Goal: Task Accomplishment & Management: Manage account settings

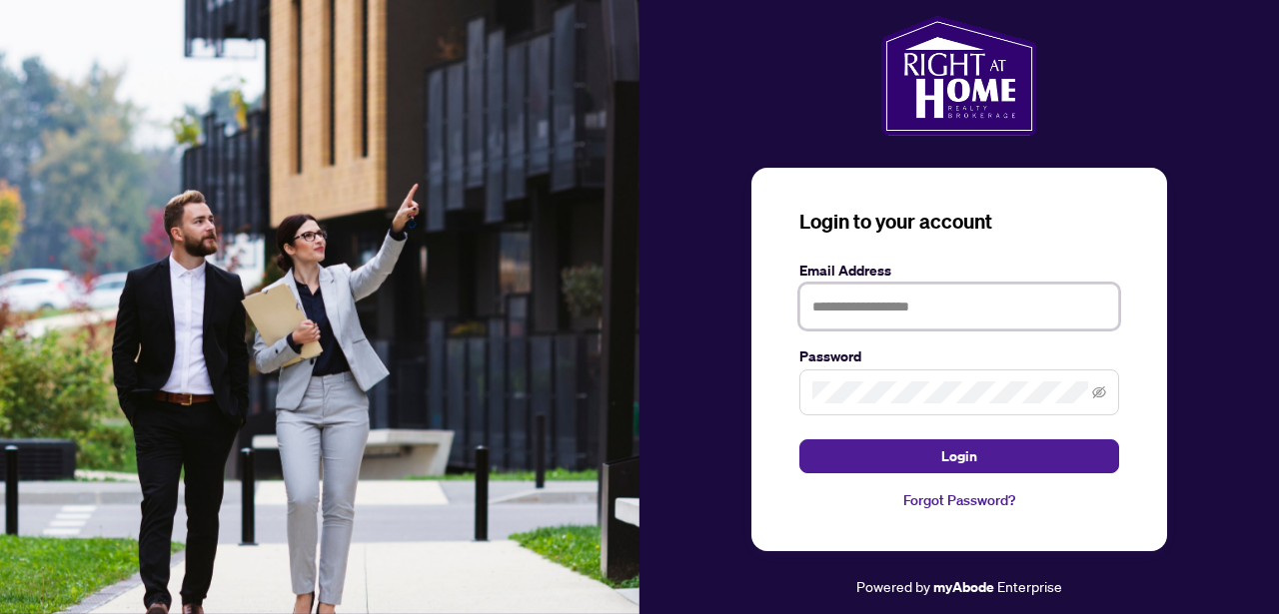
click at [867, 308] on input "text" at bounding box center [959, 307] width 320 height 46
type input "**********"
click at [771, 387] on div "**********" at bounding box center [959, 360] width 416 height 384
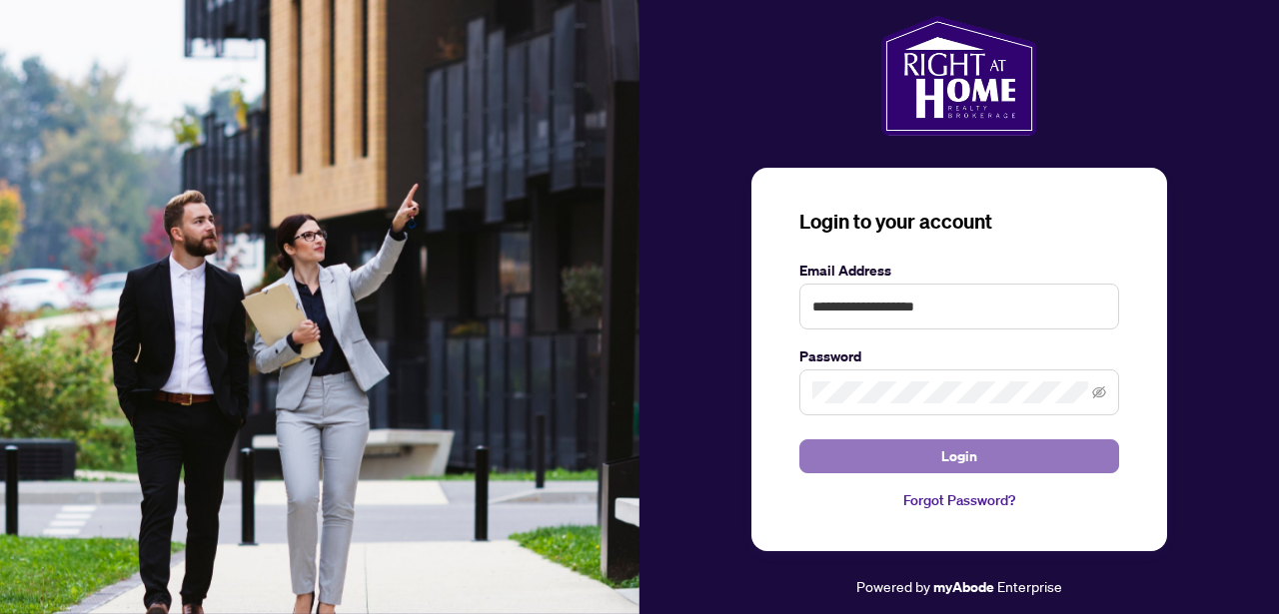
click at [833, 450] on button "Login" at bounding box center [959, 456] width 320 height 34
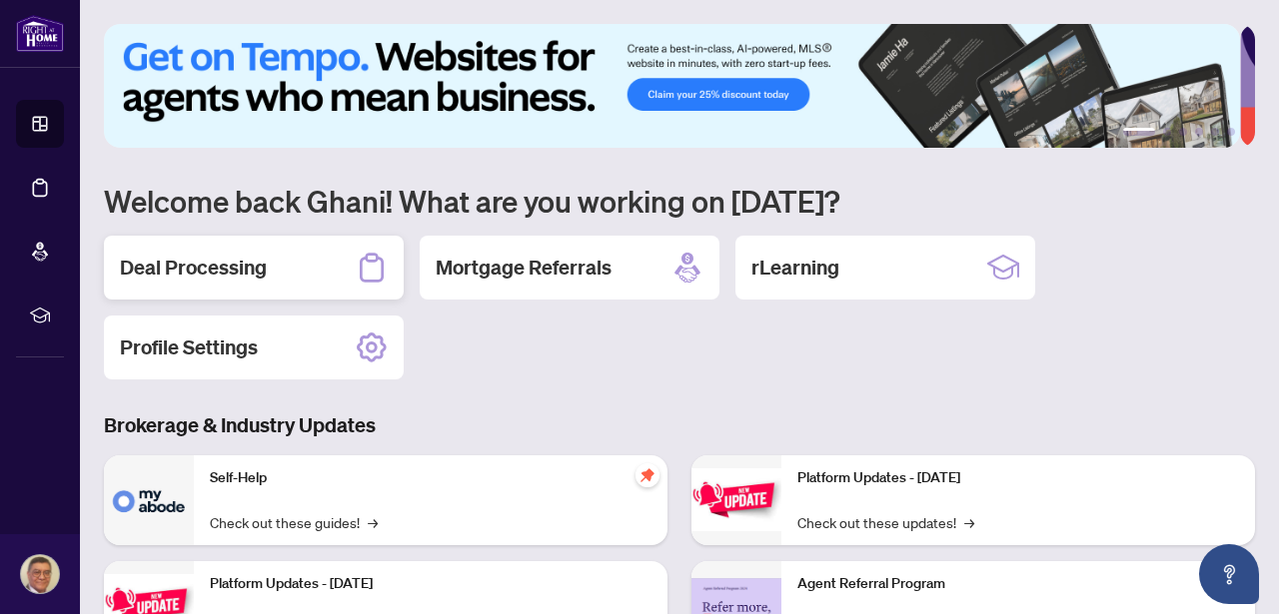
click at [220, 262] on h2 "Deal Processing" at bounding box center [193, 268] width 147 height 28
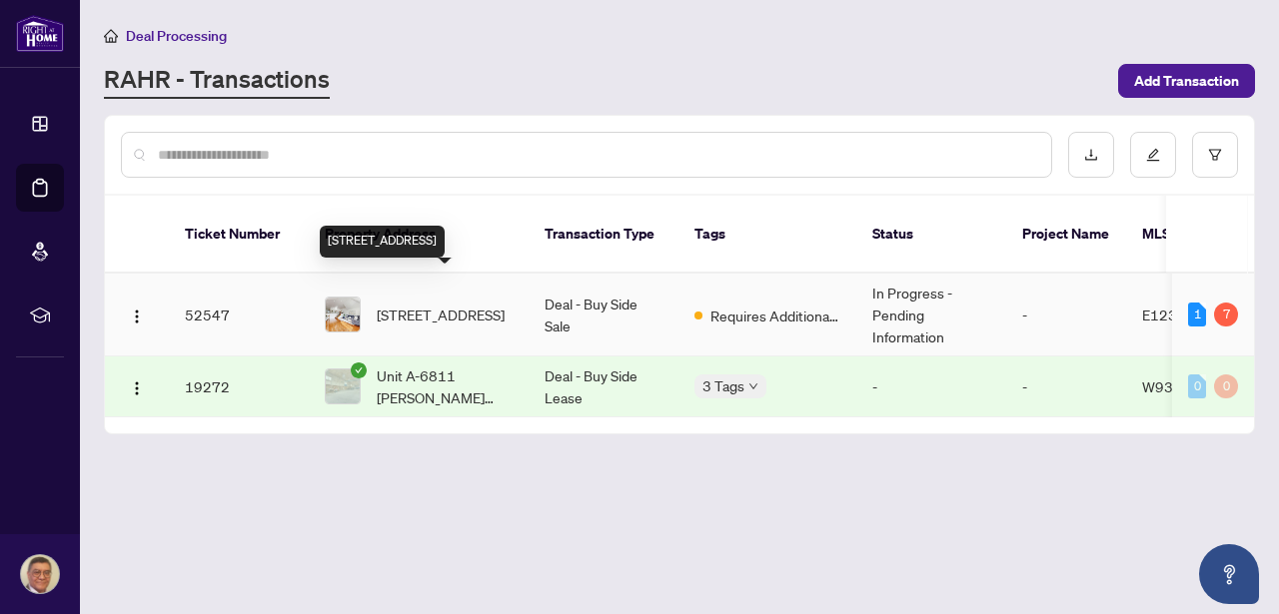
click at [447, 304] on span "[STREET_ADDRESS]" at bounding box center [441, 315] width 128 height 22
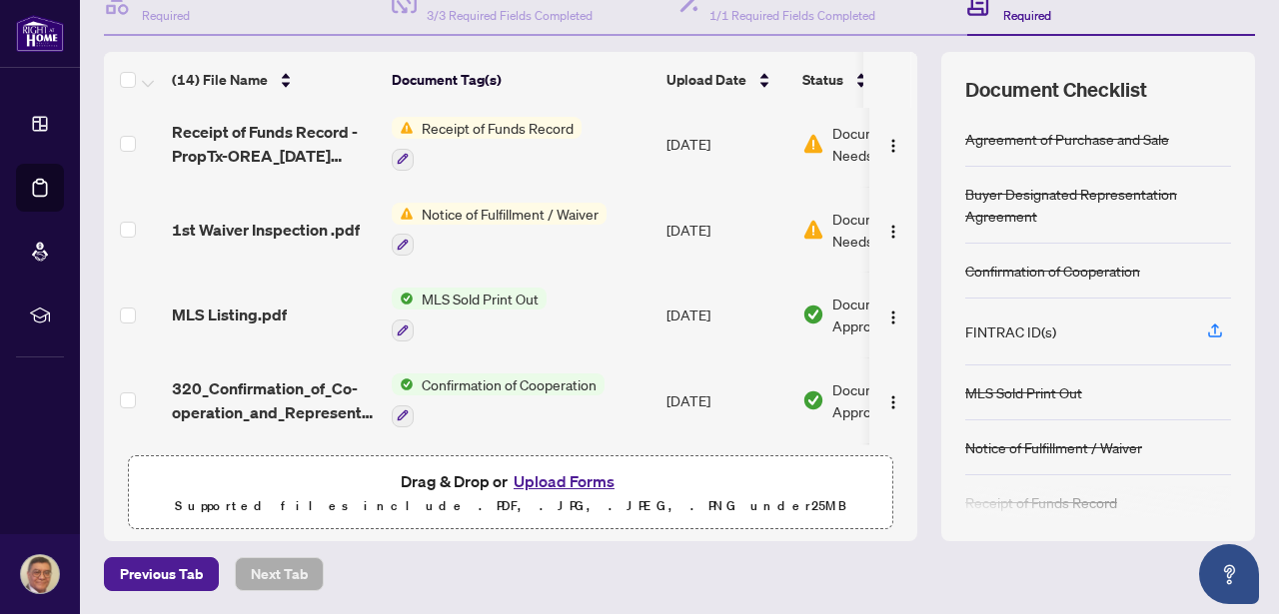
scroll to position [543, 0]
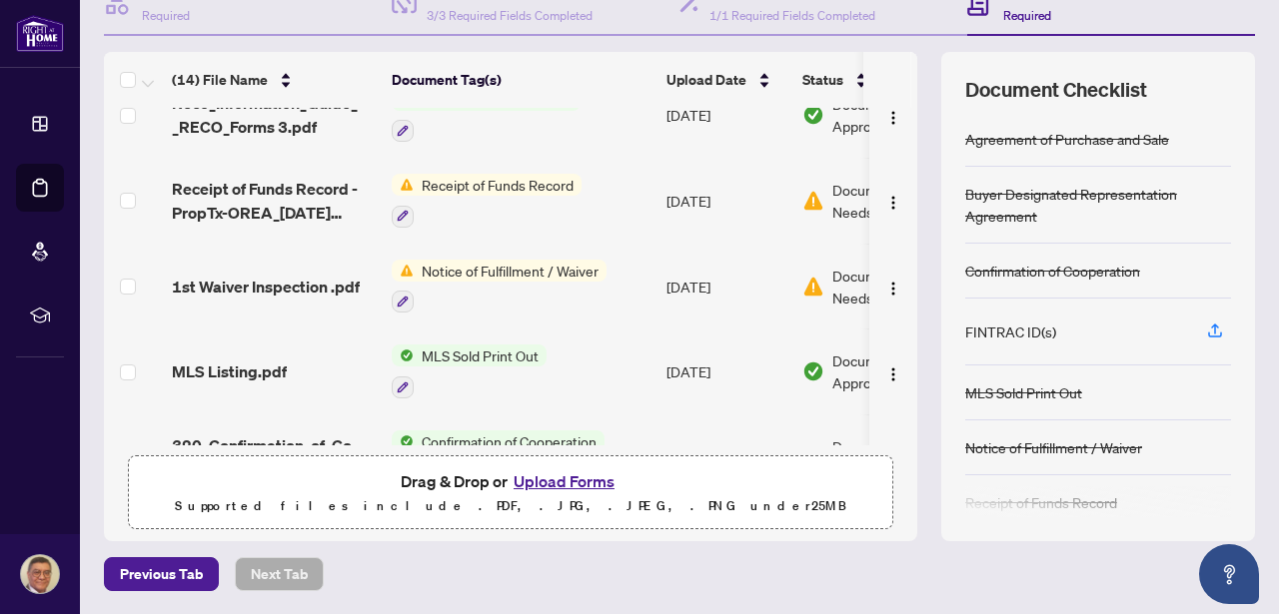
click at [480, 183] on span "Receipt of Funds Record" at bounding box center [498, 185] width 168 height 22
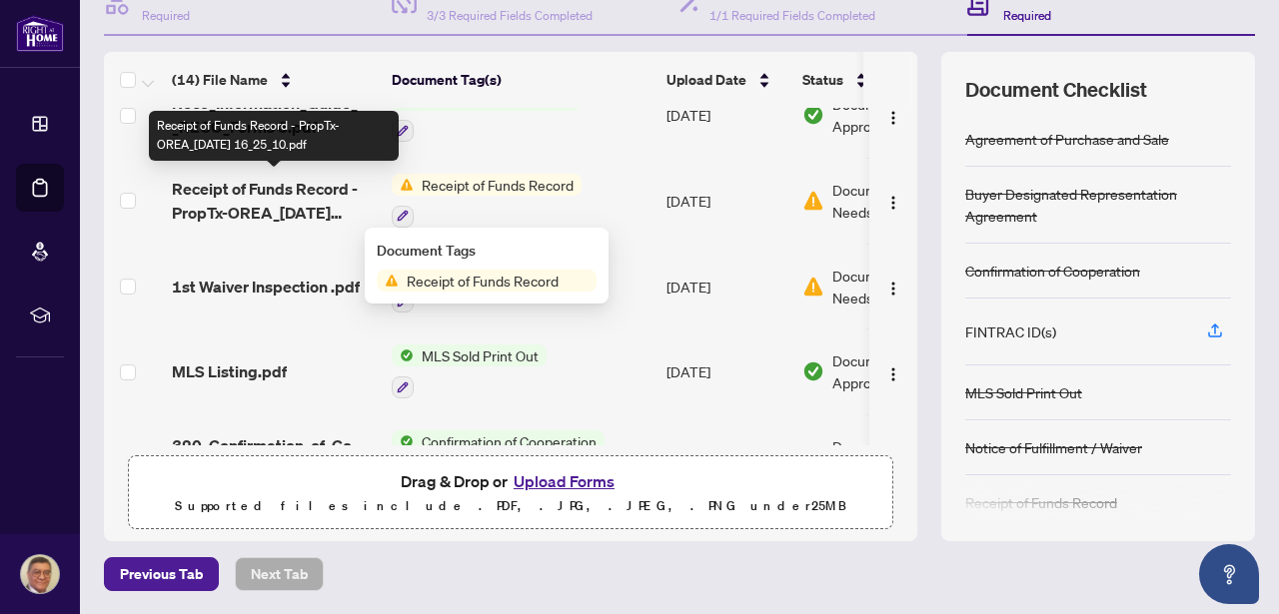
click at [324, 193] on span "Receipt of Funds Record - PropTx-OREA_[DATE] 16_25_10.pdf" at bounding box center [274, 201] width 204 height 48
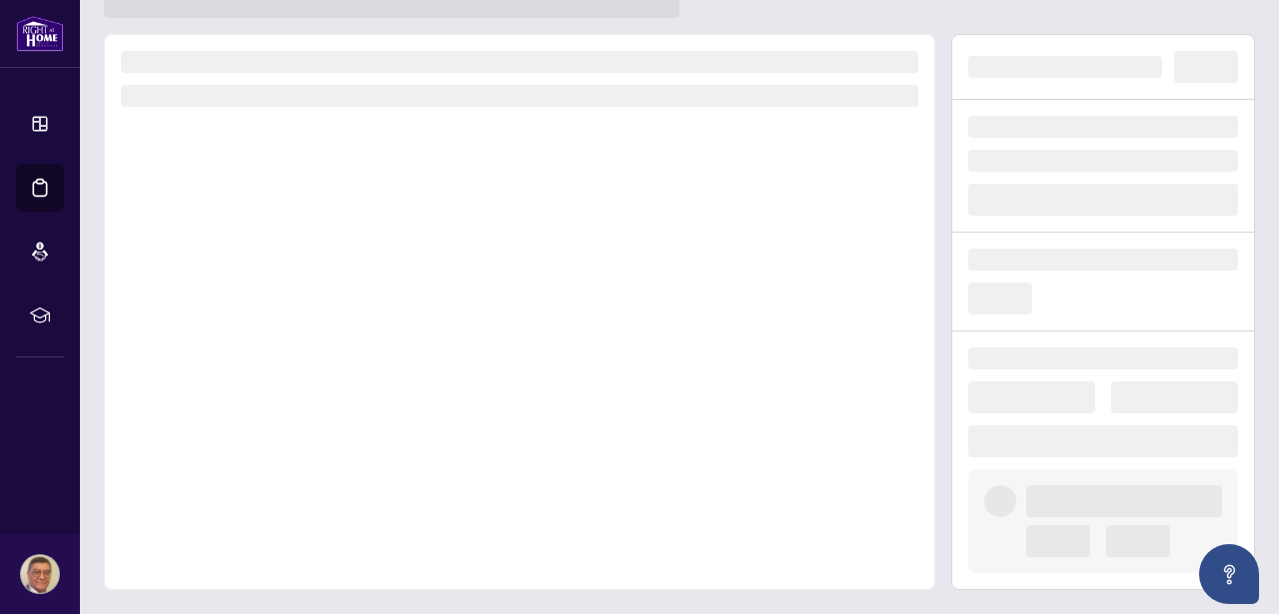
click at [323, 193] on div at bounding box center [519, 312] width 831 height 556
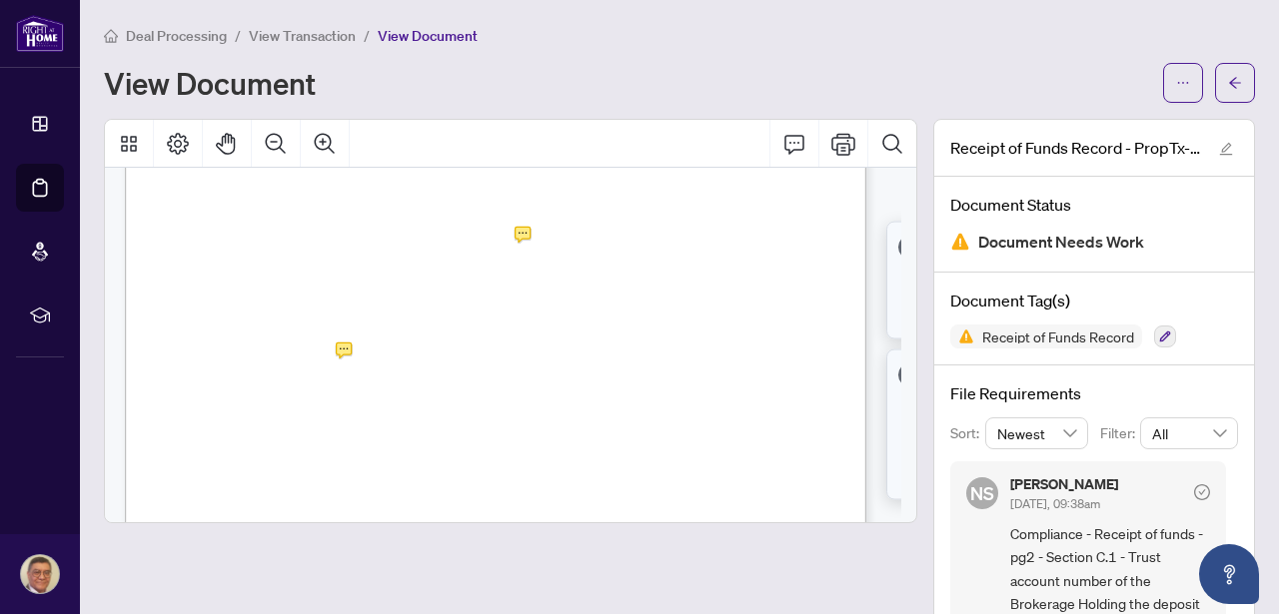
scroll to position [1547, 0]
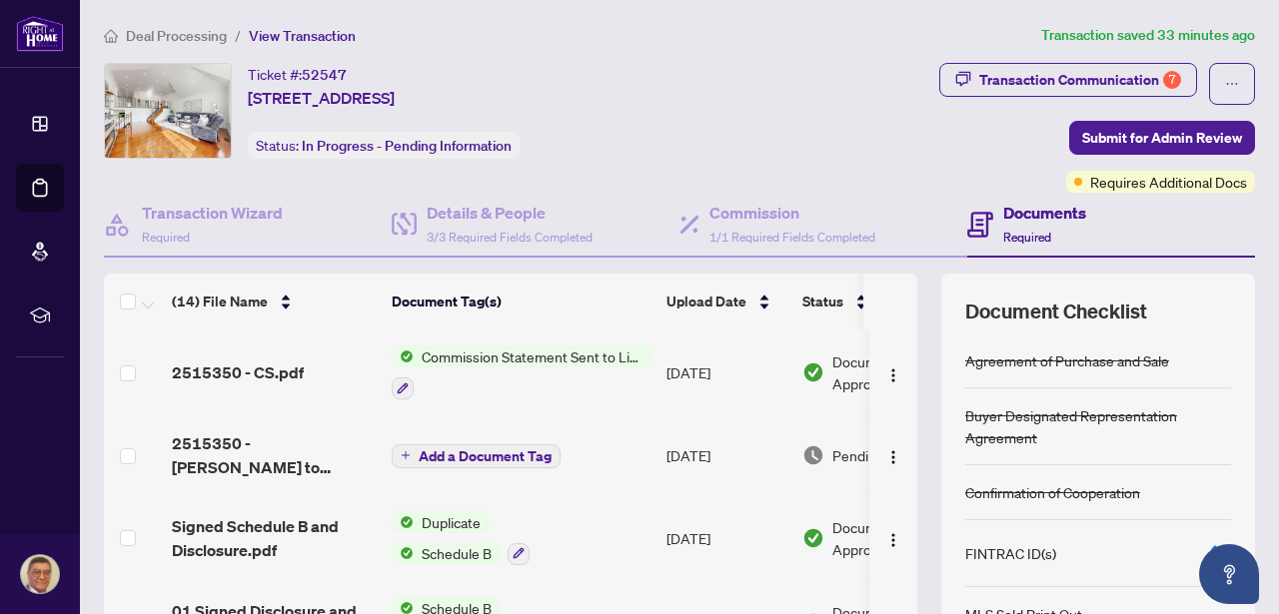
click at [466, 450] on span "Add a Document Tag" at bounding box center [485, 456] width 133 height 14
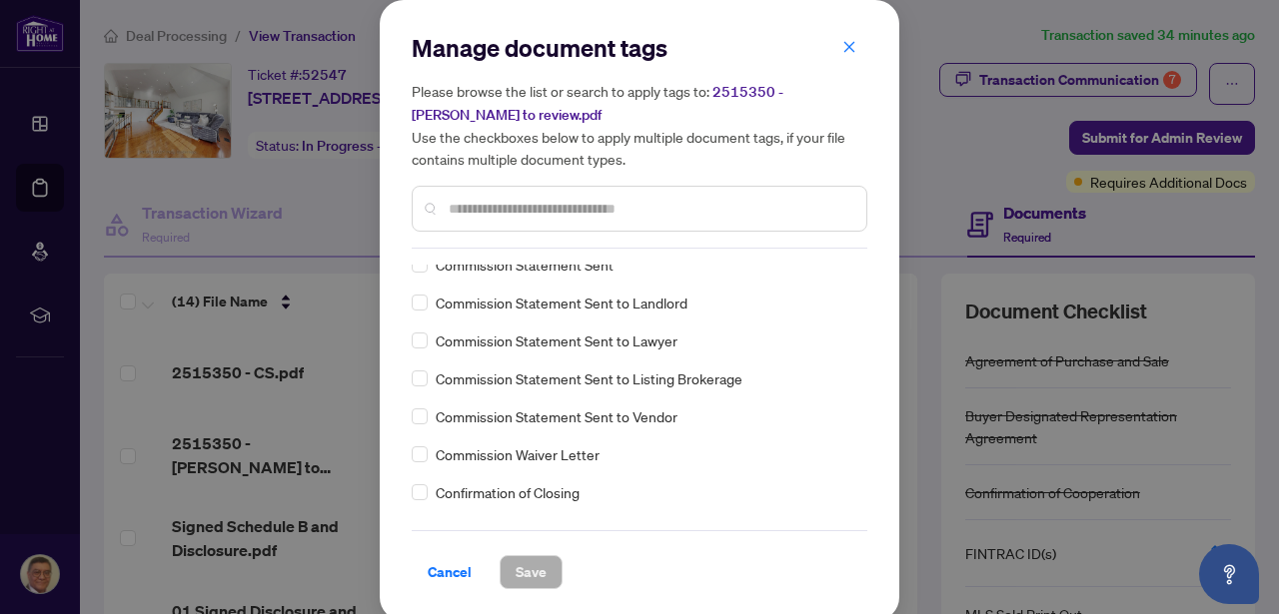
scroll to position [1166, 0]
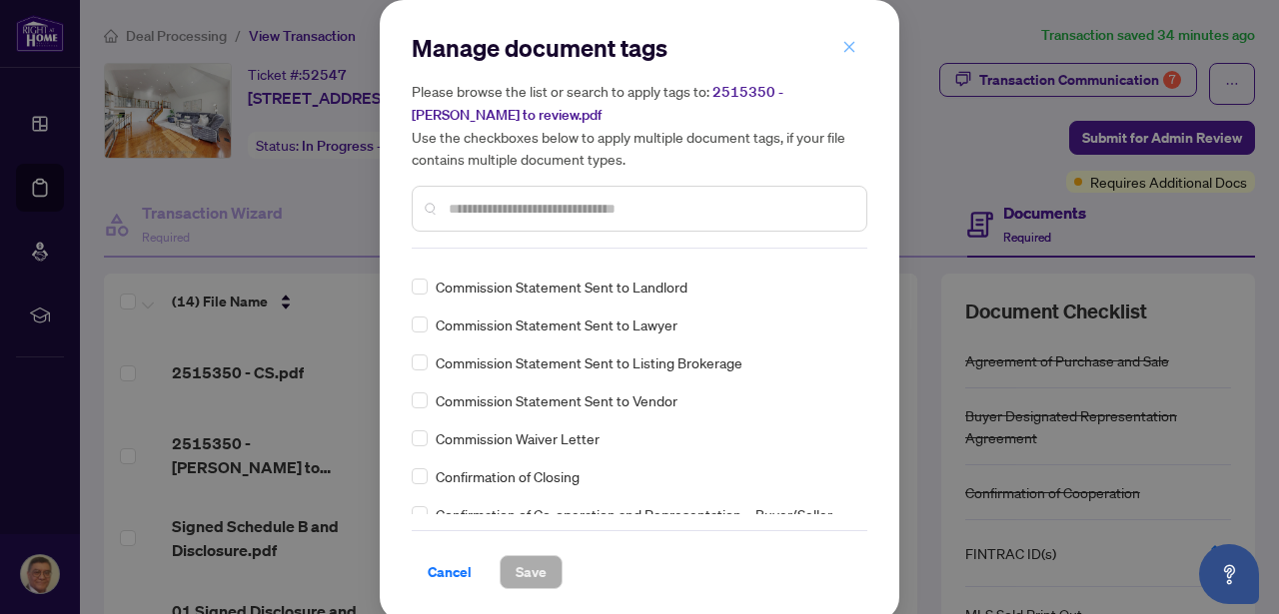
click at [844, 48] on icon "close" at bounding box center [849, 47] width 14 height 14
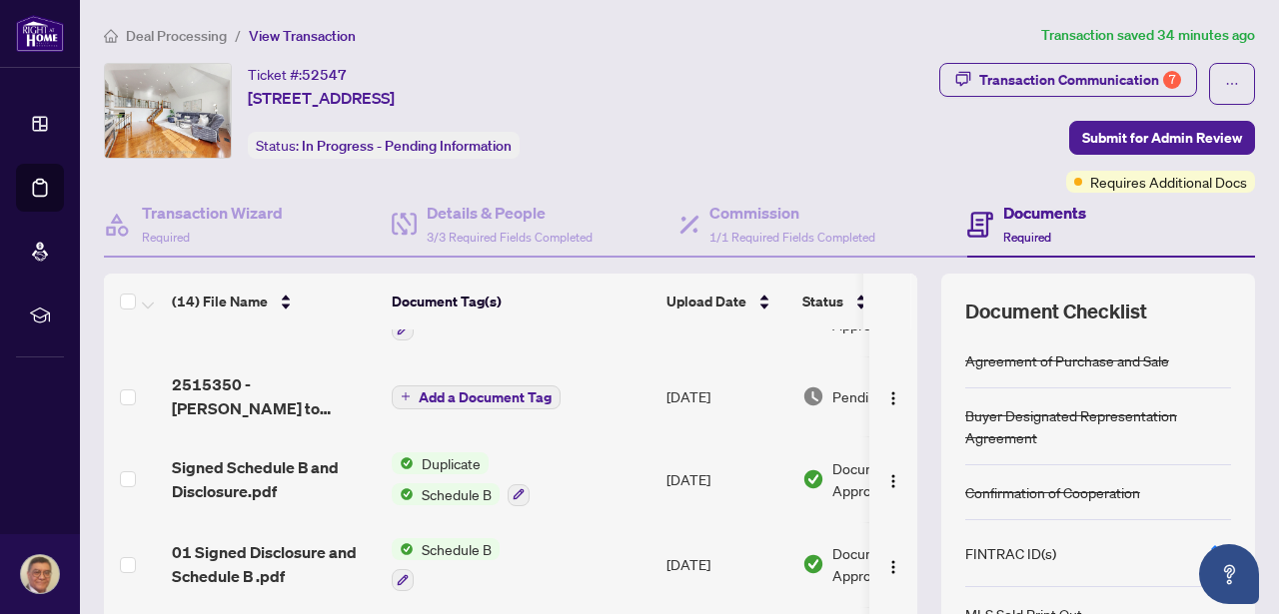
scroll to position [329, 0]
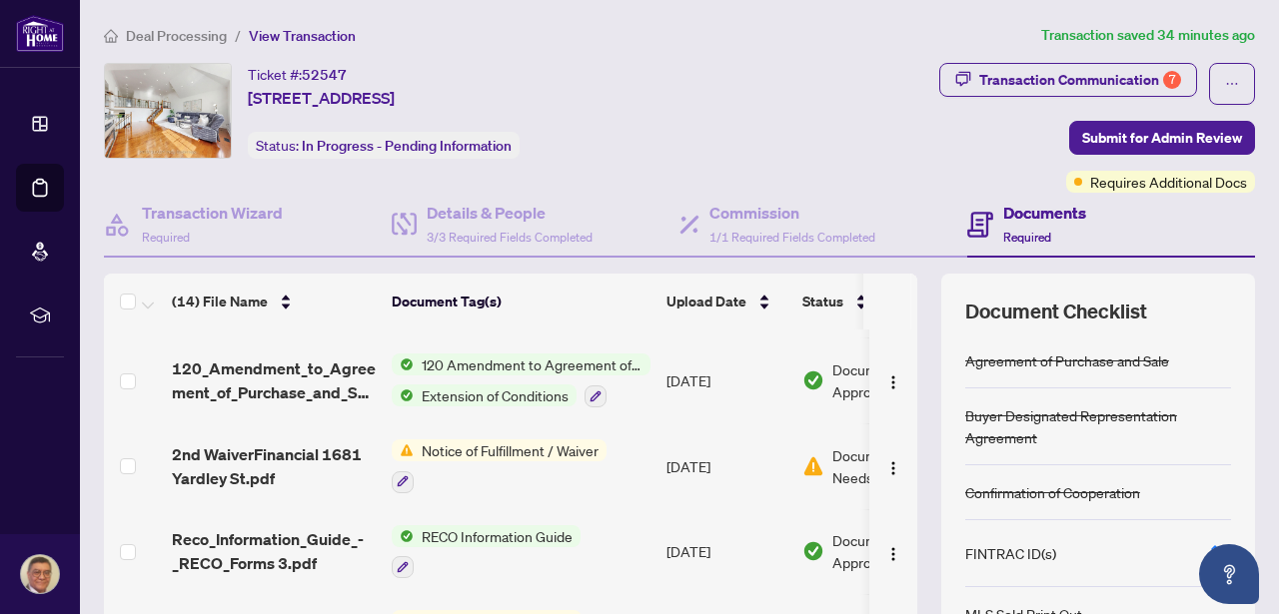
click at [492, 444] on span "Notice of Fulfillment / Waiver" at bounding box center [510, 450] width 193 height 22
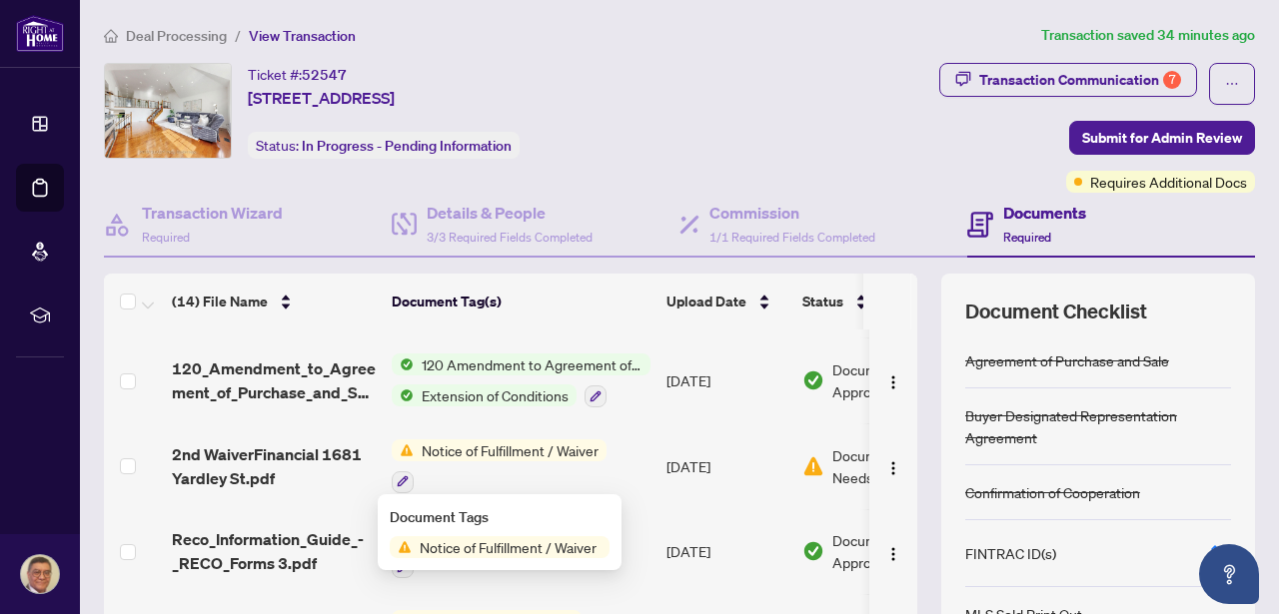
click at [457, 525] on div "Document Tags" at bounding box center [500, 517] width 220 height 22
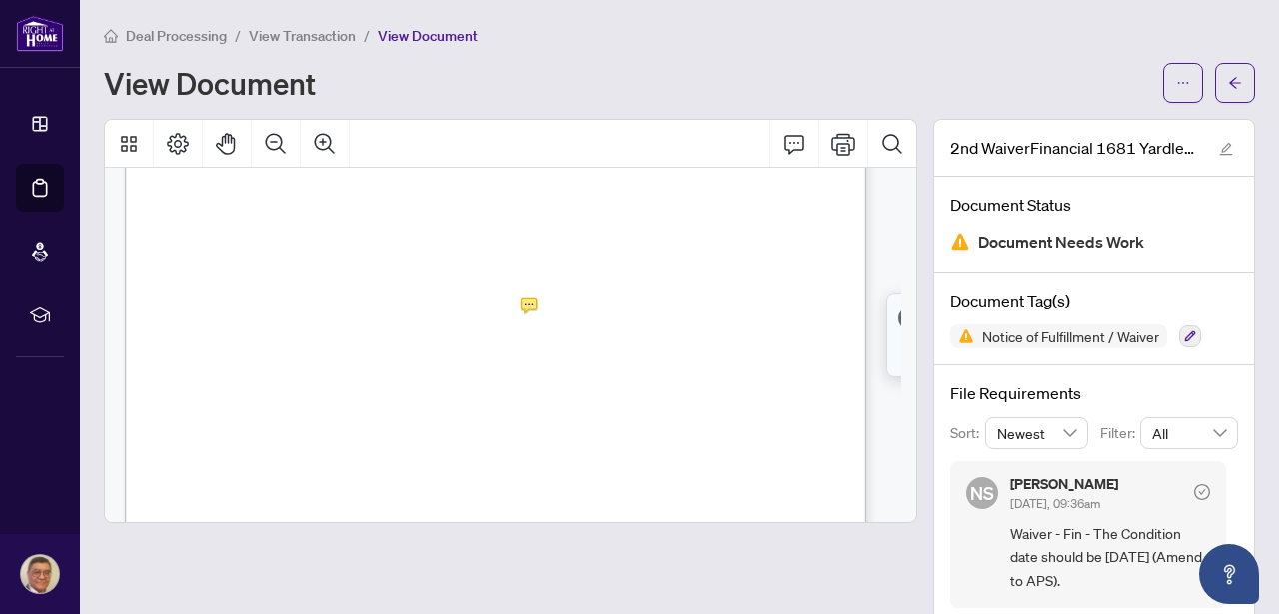
scroll to position [226, 0]
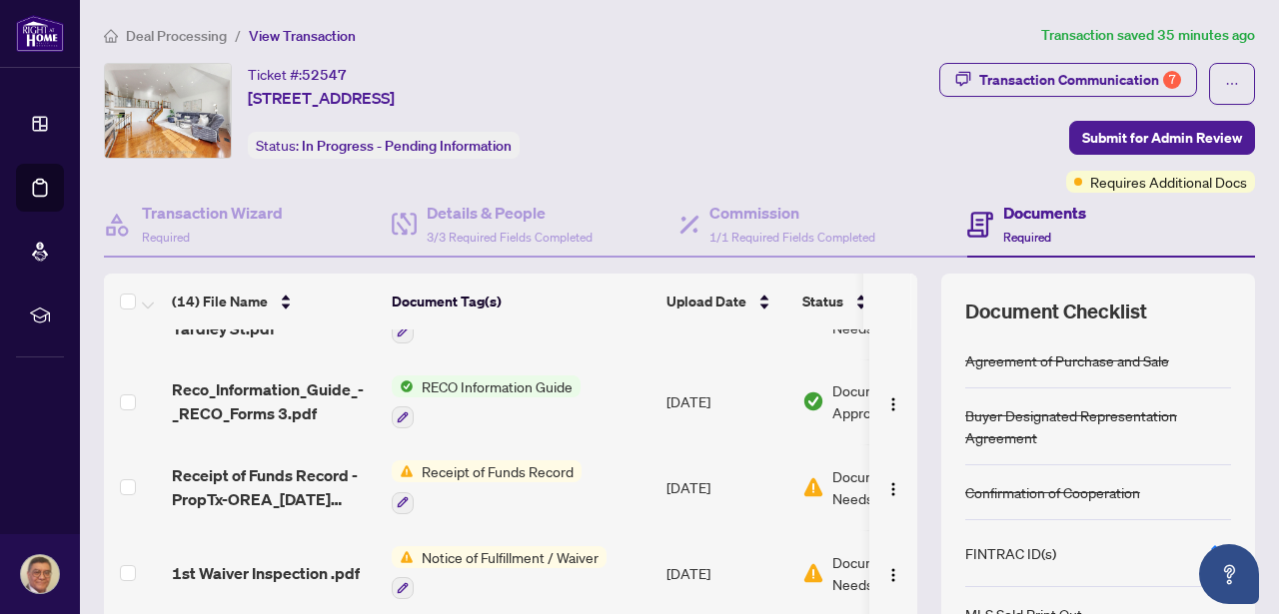
scroll to position [610, 0]
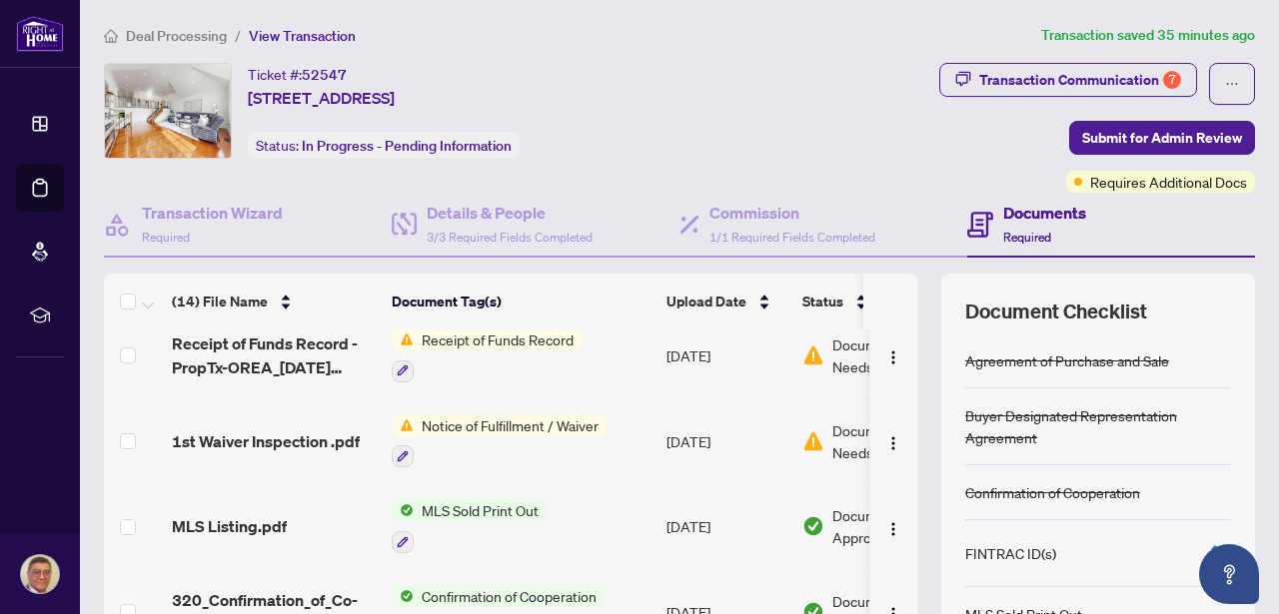
click at [528, 422] on span "Notice of Fulfillment / Waiver" at bounding box center [510, 426] width 193 height 22
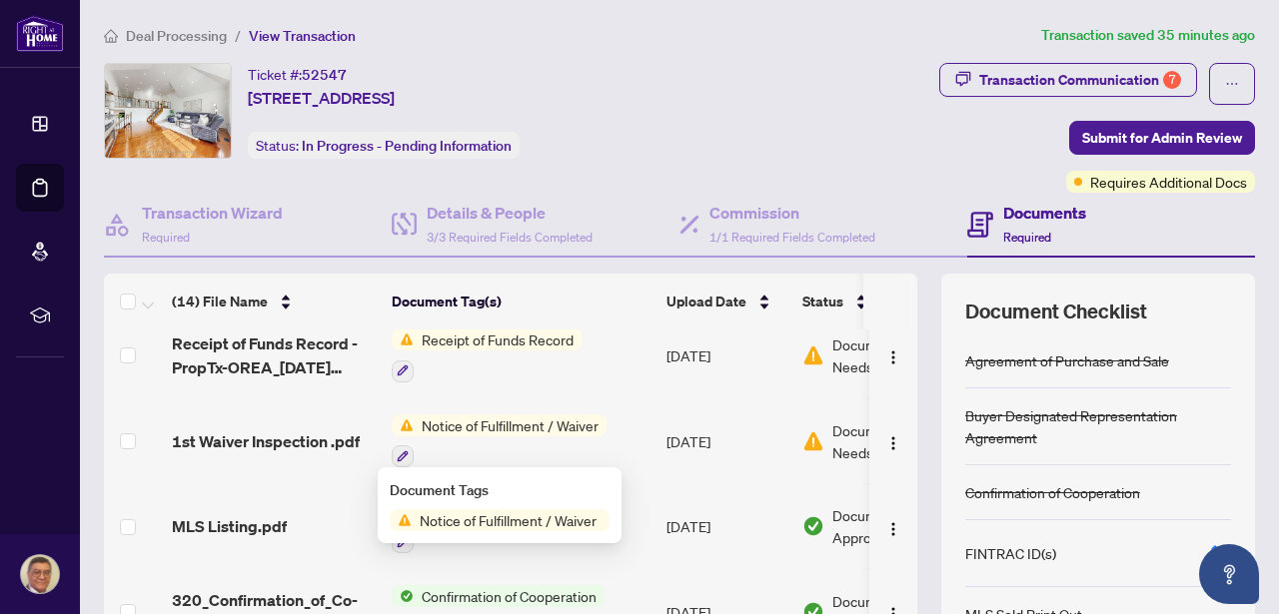
click at [457, 518] on span "Notice of Fulfillment / Waiver" at bounding box center [508, 520] width 193 height 22
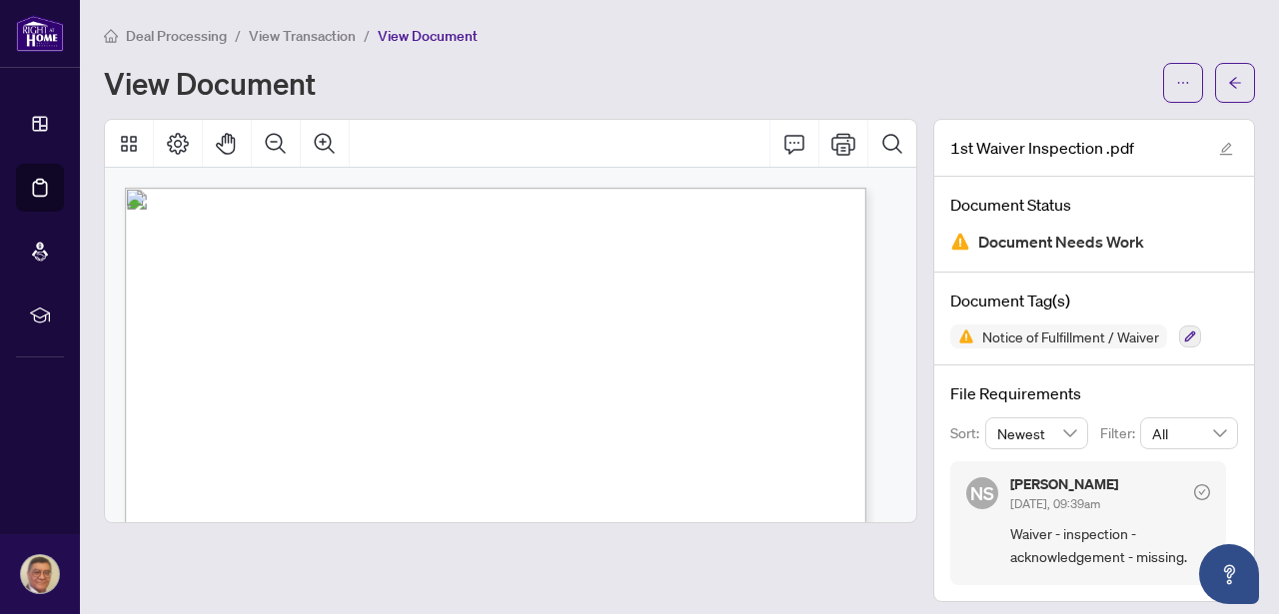
drag, startPoint x: 514, startPoint y: 403, endPoint x: 520, endPoint y: 391, distance: 13.4
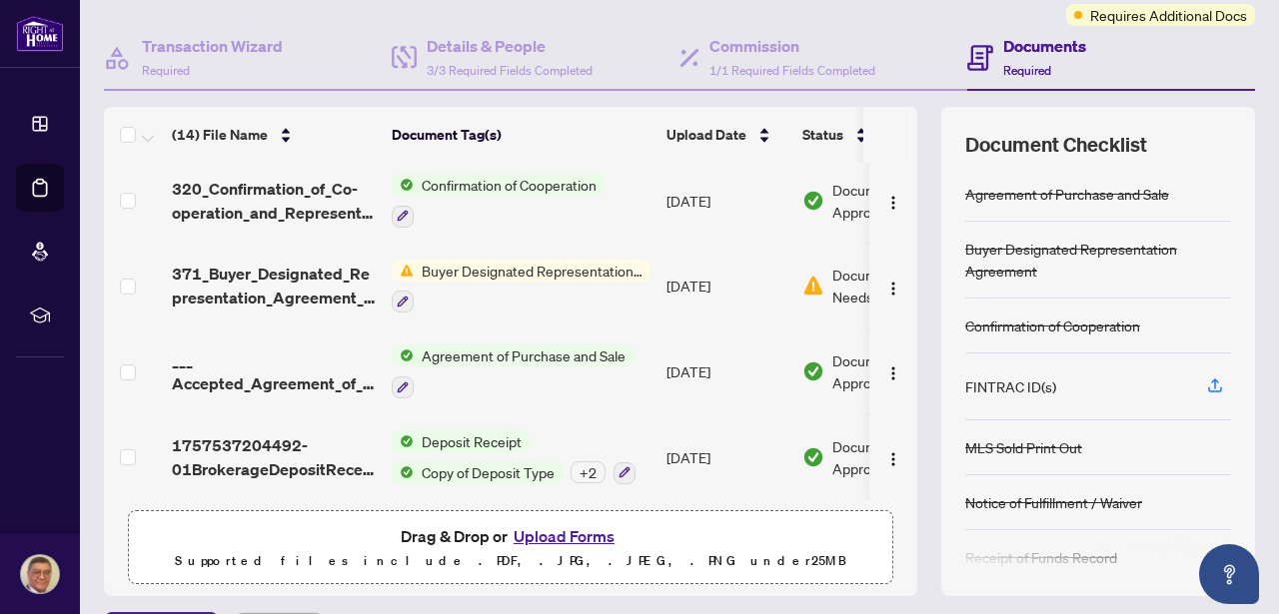
scroll to position [222, 0]
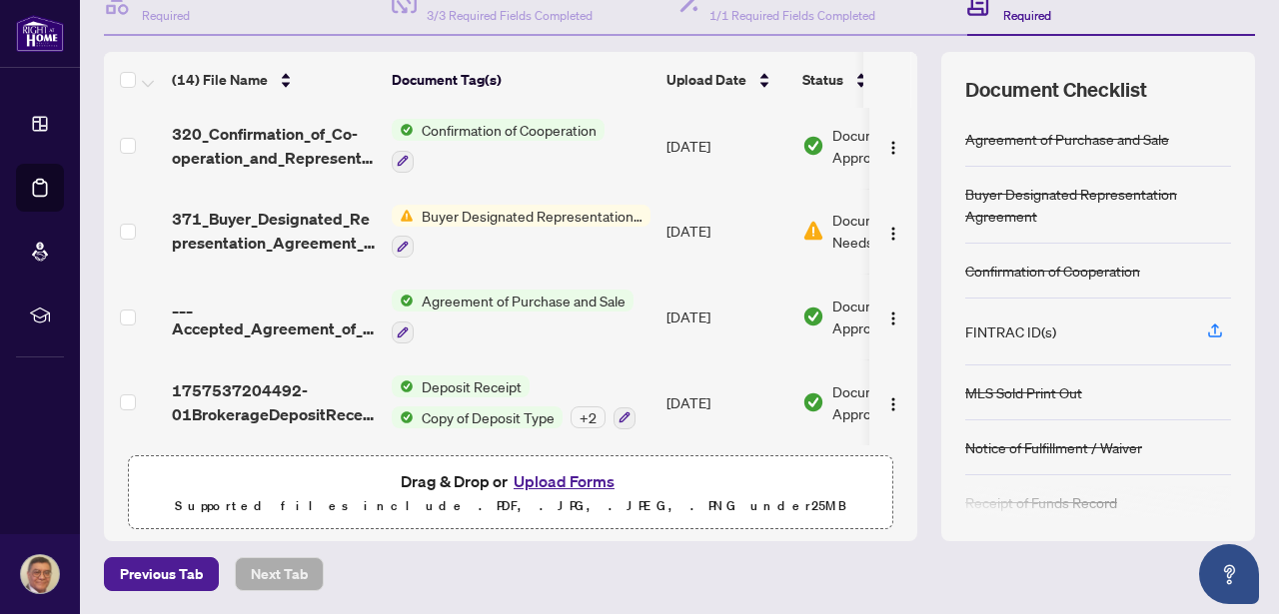
click at [486, 205] on span "Buyer Designated Representation Agreement" at bounding box center [532, 216] width 237 height 22
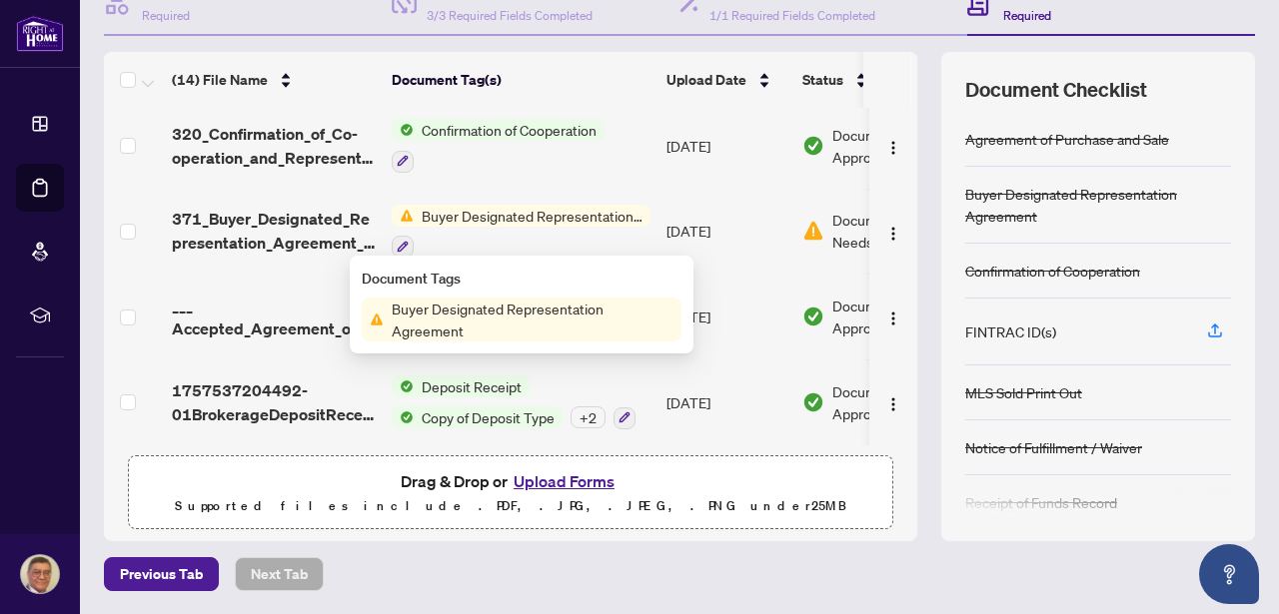
click at [453, 316] on span "Buyer Designated Representation Agreement" at bounding box center [533, 320] width 298 height 44
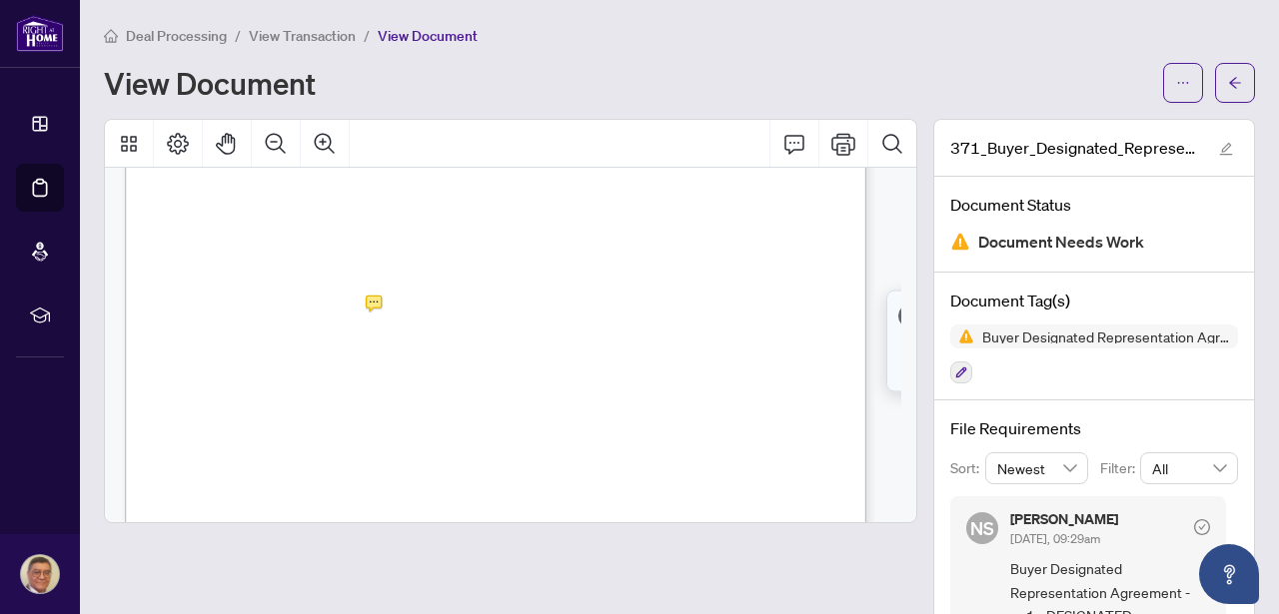
scroll to position [19, 0]
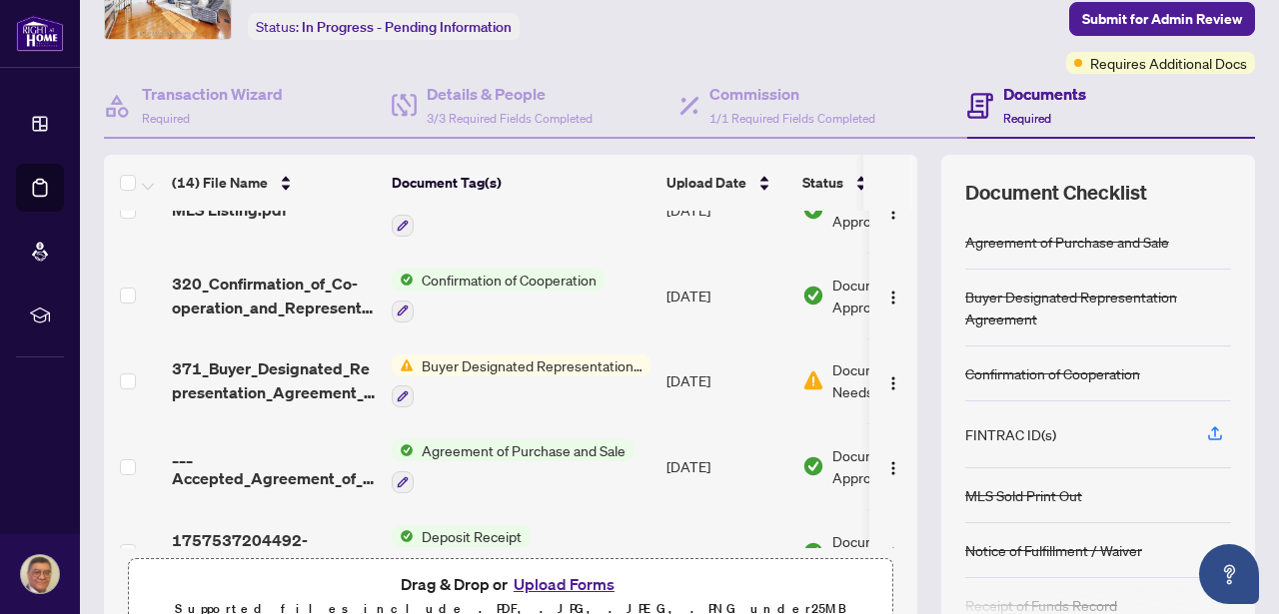
scroll to position [800, 0]
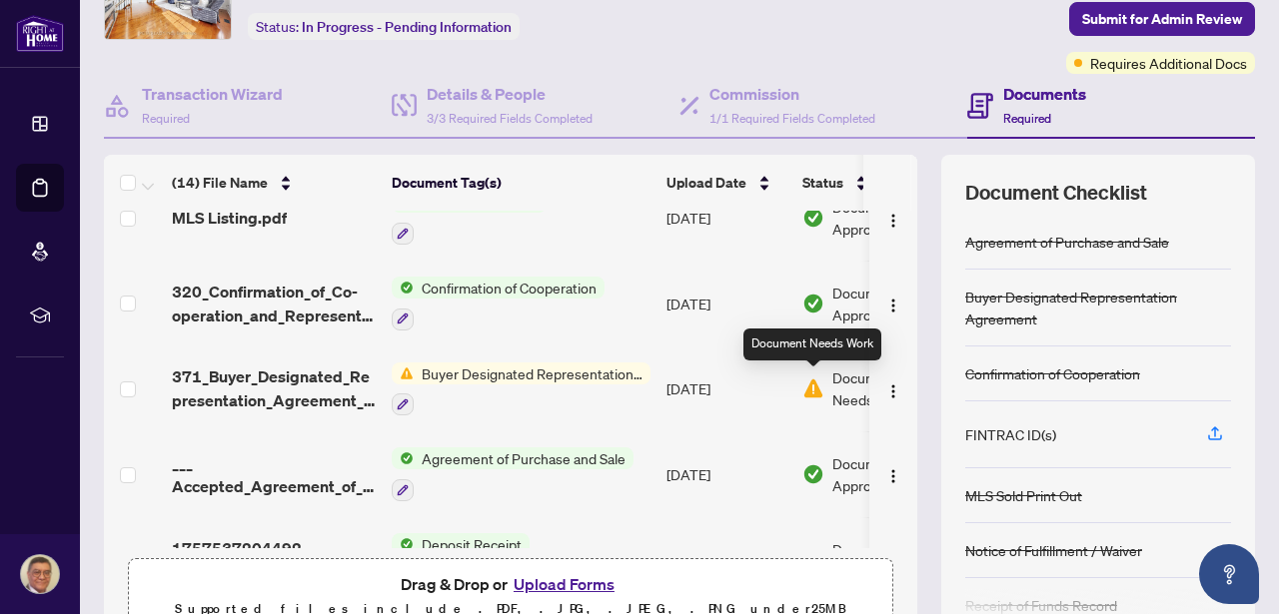
click at [818, 390] on img at bounding box center [813, 389] width 22 height 22
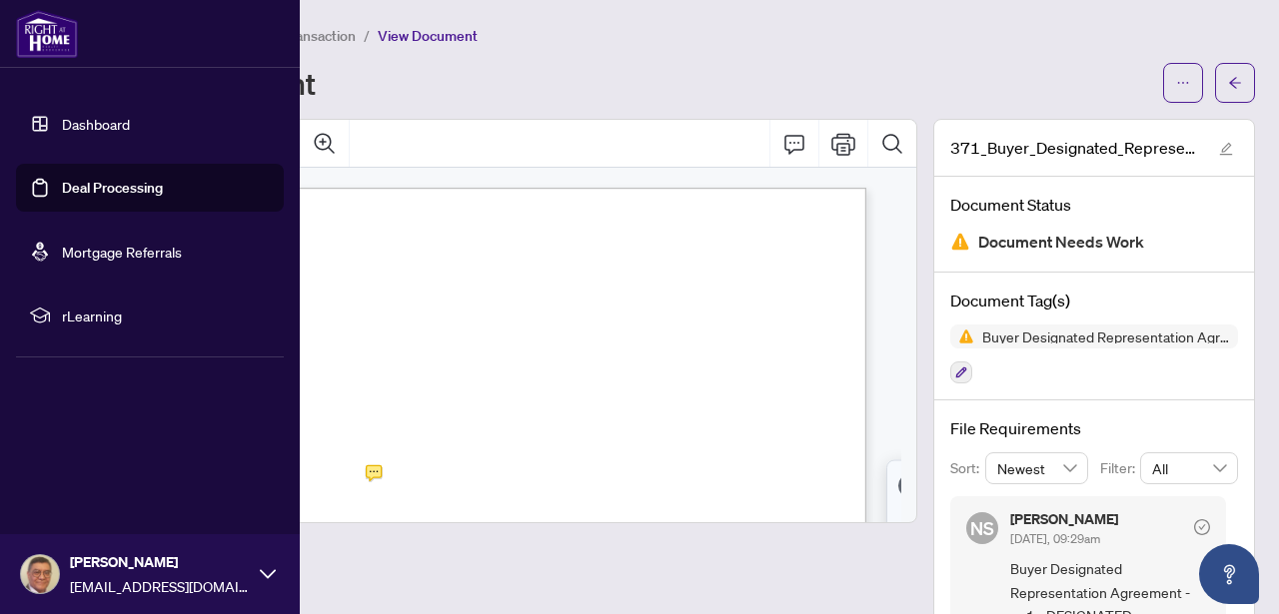
click at [130, 127] on link "Dashboard" at bounding box center [96, 124] width 68 height 18
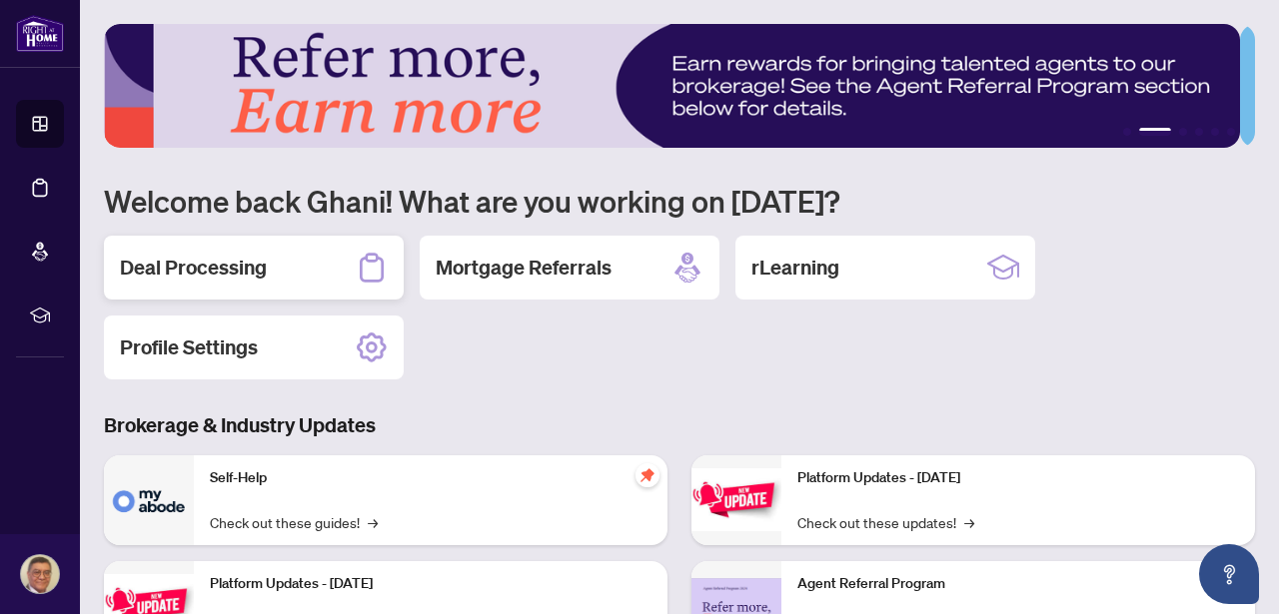
click at [270, 262] on div "Deal Processing" at bounding box center [254, 268] width 300 height 64
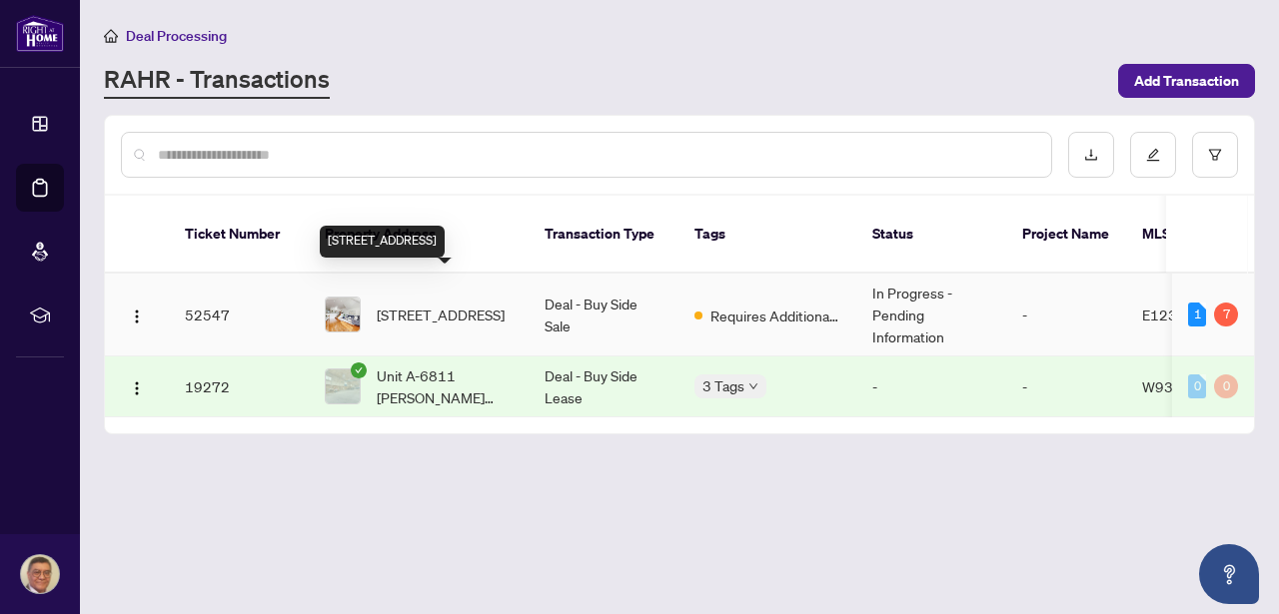
click at [457, 306] on span "[STREET_ADDRESS]" at bounding box center [441, 315] width 128 height 22
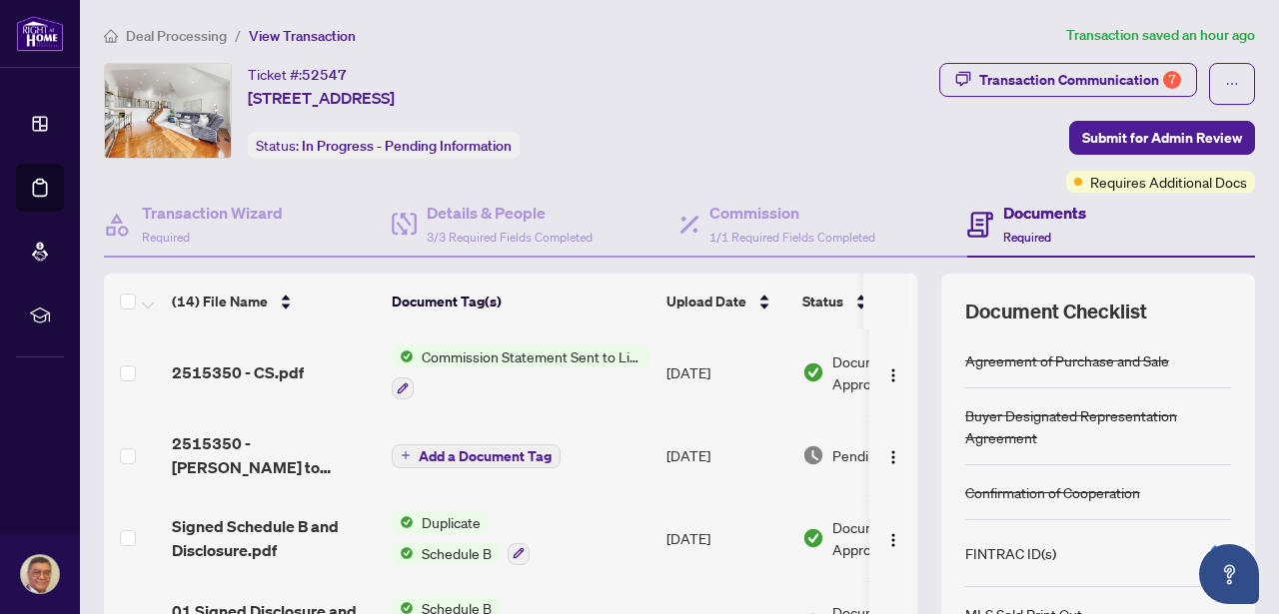
click at [496, 358] on span "Commission Statement Sent to Listing Brokerage" at bounding box center [532, 357] width 237 height 22
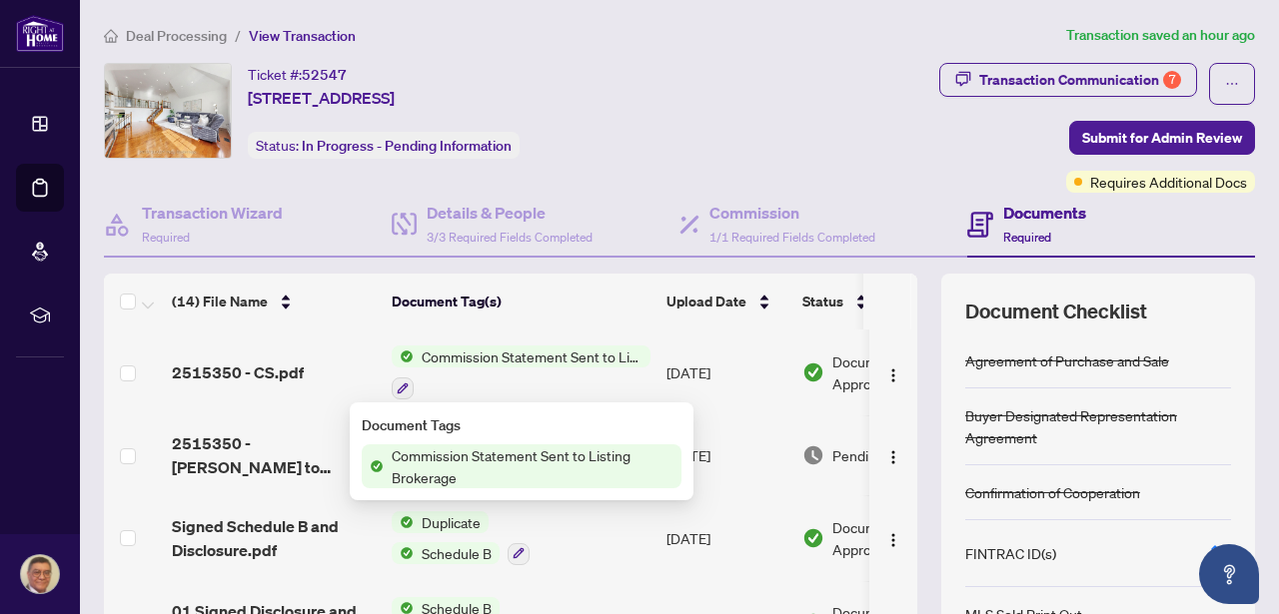
click at [513, 450] on span "Commission Statement Sent to Listing Brokerage" at bounding box center [533, 466] width 298 height 44
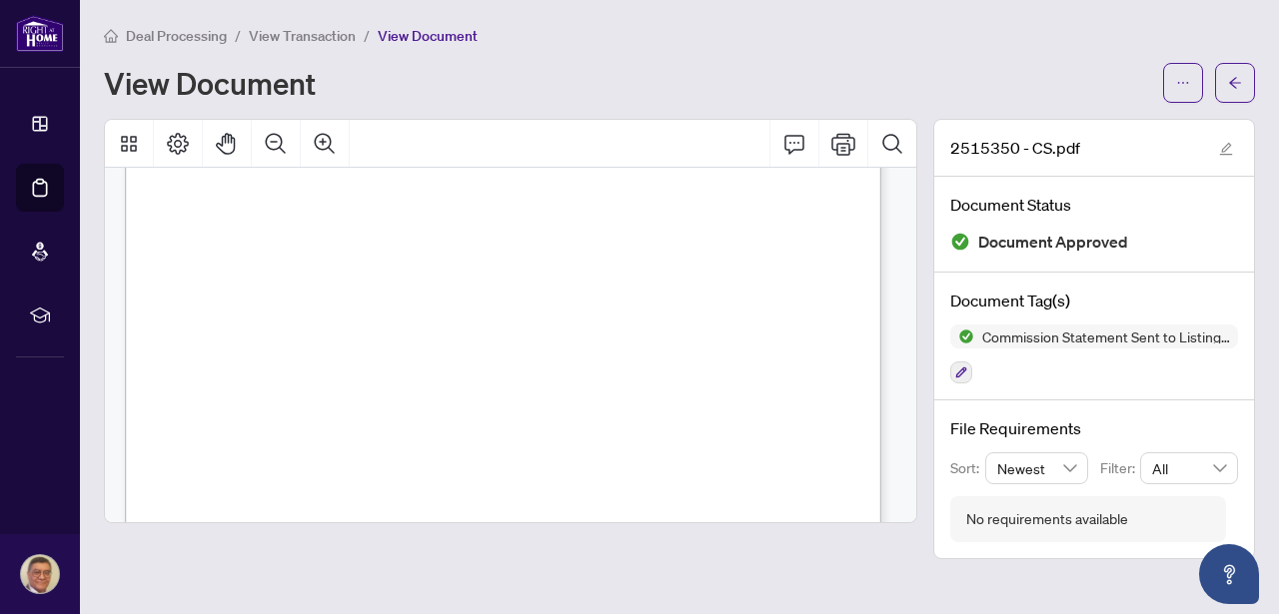
scroll to position [33, 0]
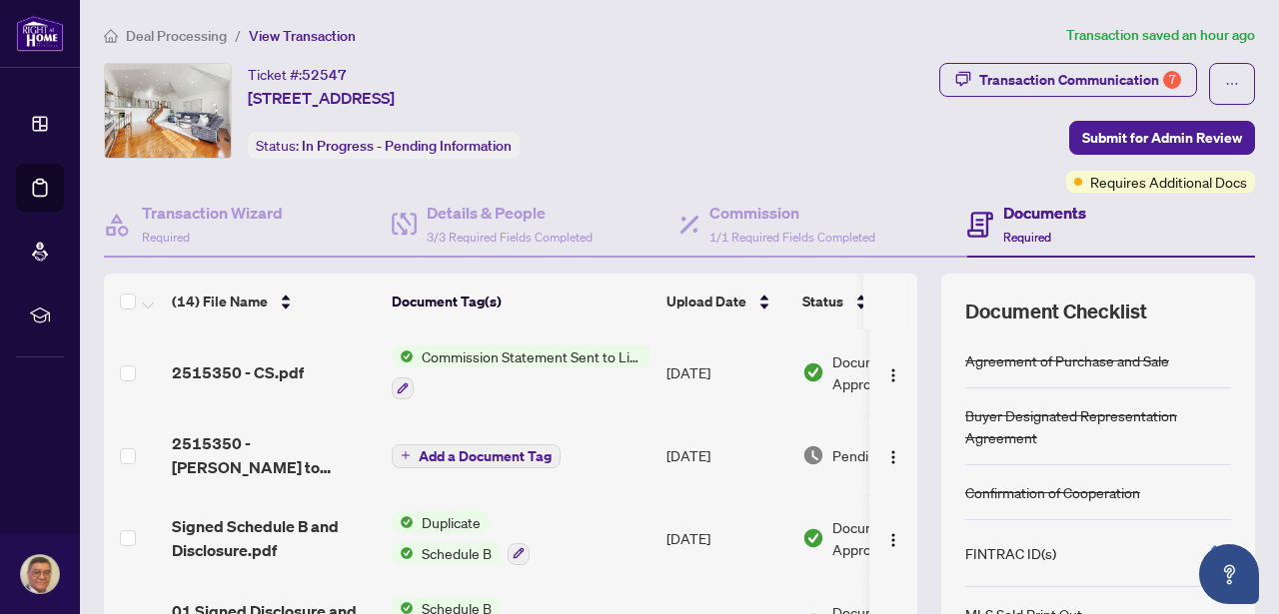
scroll to position [4, 0]
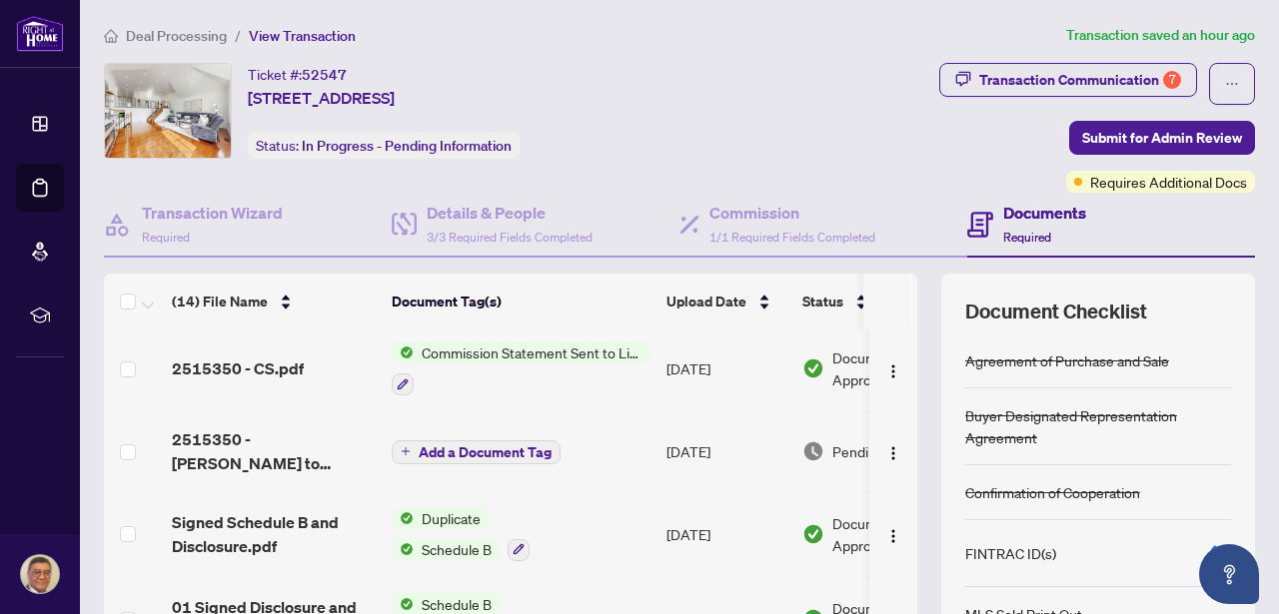
click at [493, 447] on span "Add a Document Tag" at bounding box center [485, 452] width 133 height 14
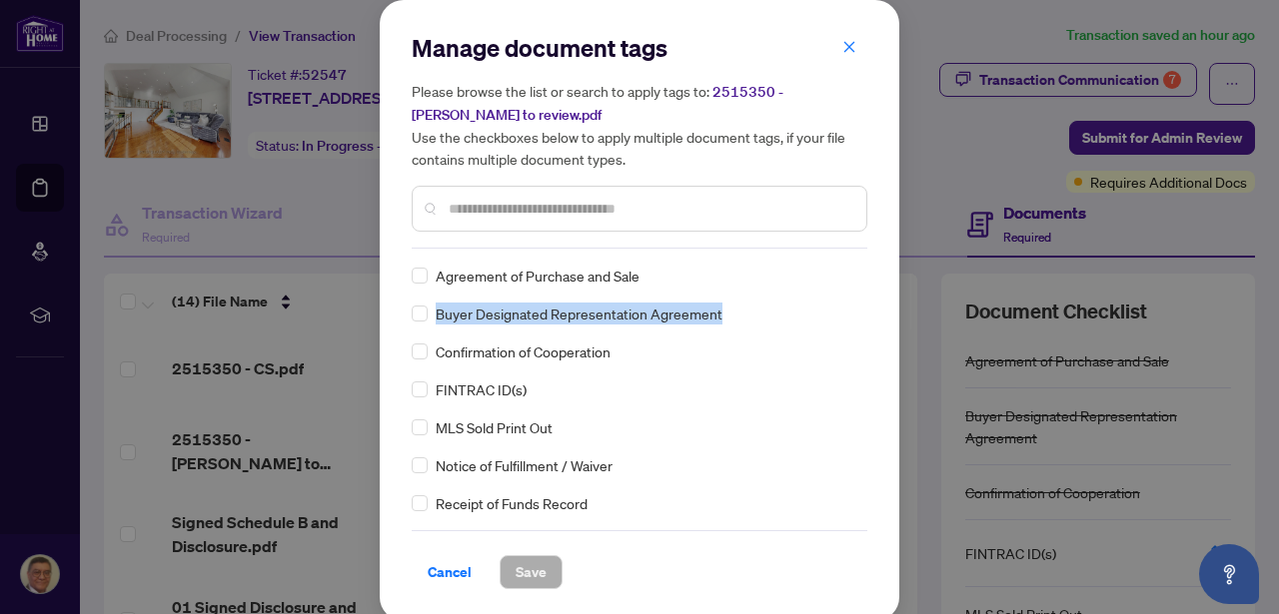
drag, startPoint x: 859, startPoint y: 276, endPoint x: 861, endPoint y: 304, distance: 28.0
click at [863, 317] on div "Manage document tags Please browse the list or search to apply tags to: 2515350…" at bounding box center [639, 310] width 519 height 621
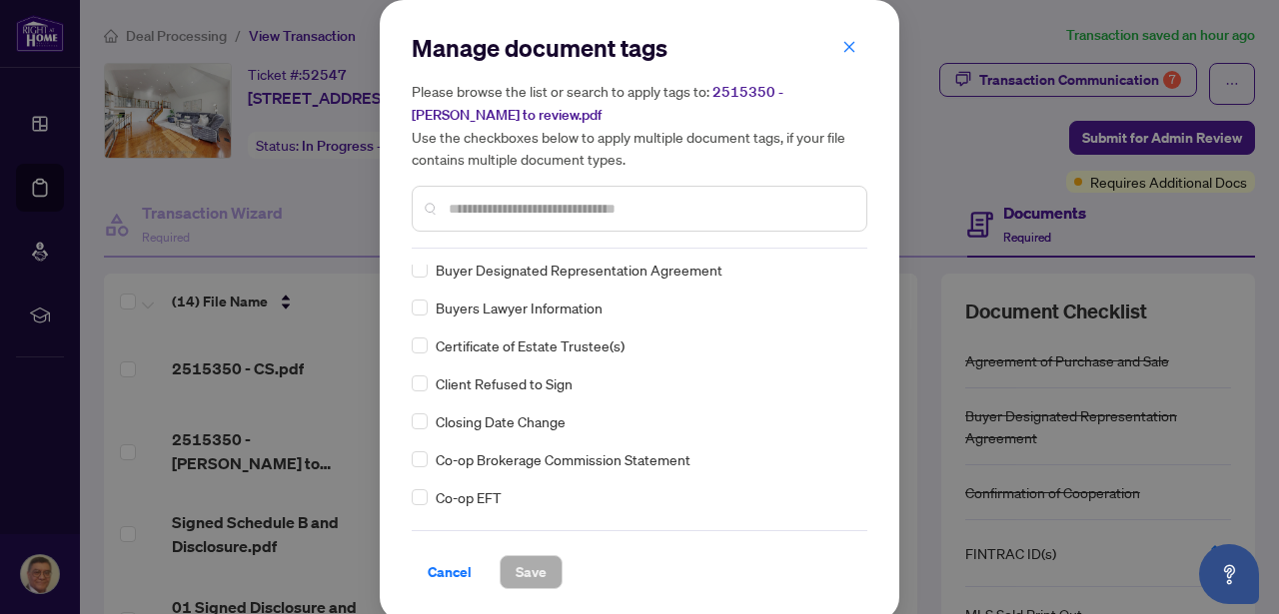
scroll to position [606, 0]
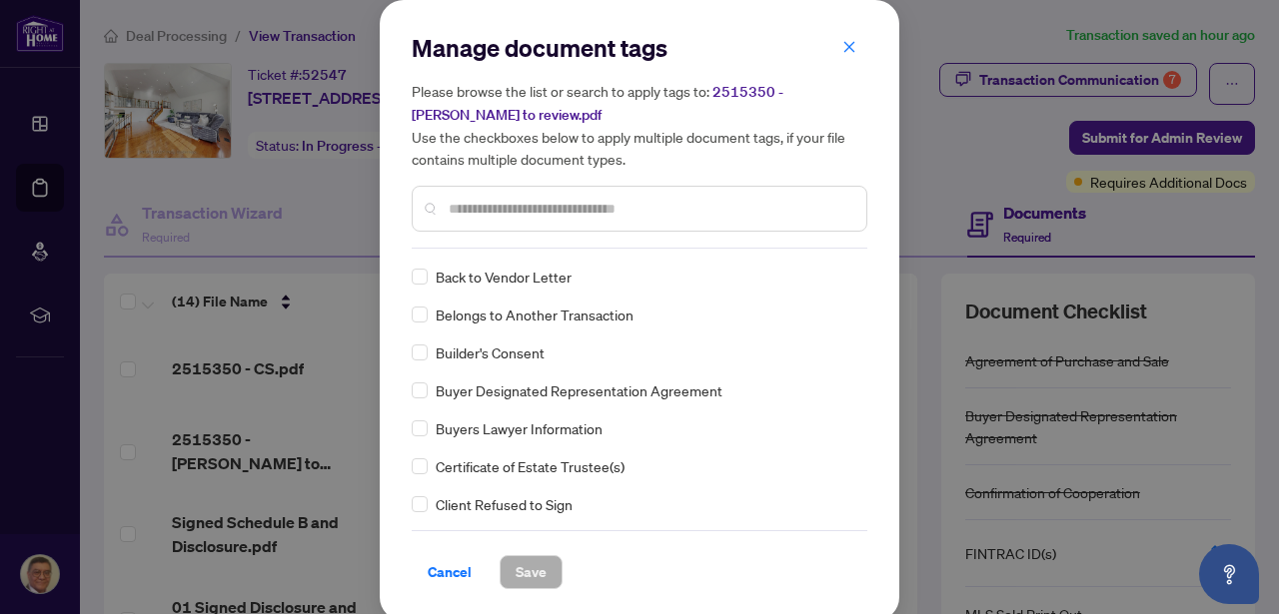
click at [451, 566] on span "Cancel" at bounding box center [450, 572] width 44 height 32
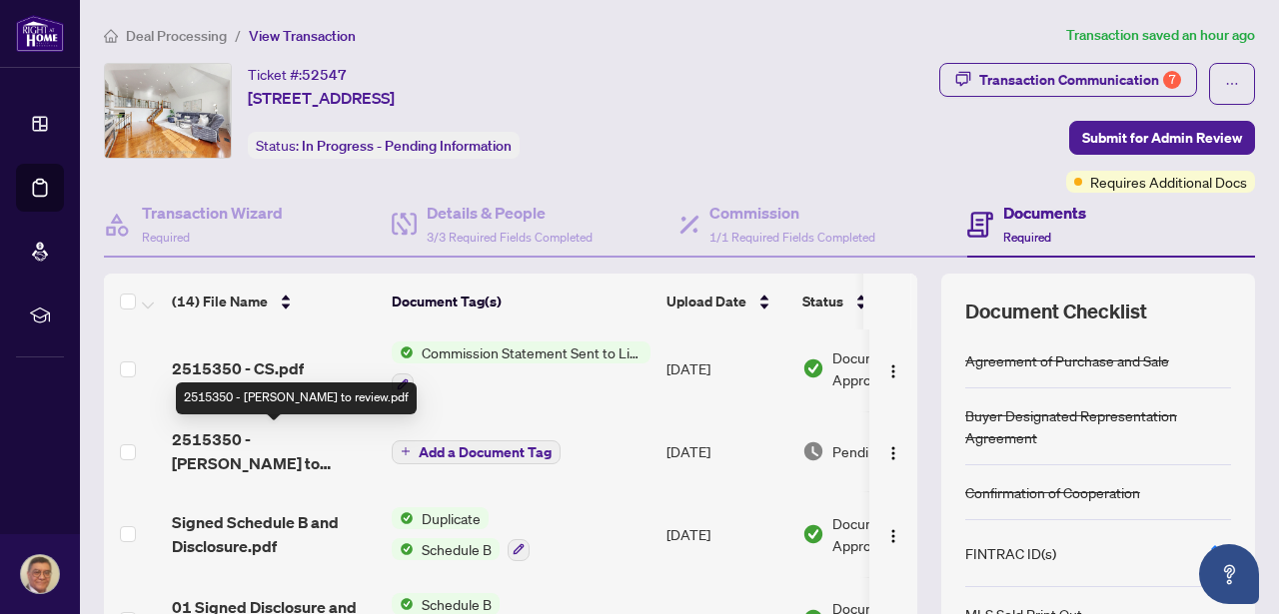
click at [295, 433] on span "2515350 - [PERSON_NAME] to review.pdf" at bounding box center [274, 452] width 204 height 48
